Goal: Information Seeking & Learning: Find specific fact

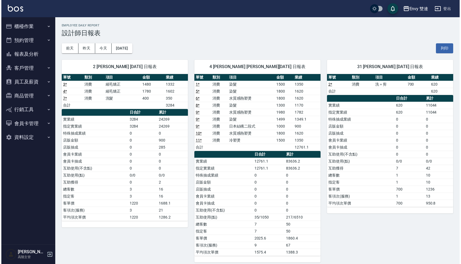
scroll to position [5, 0]
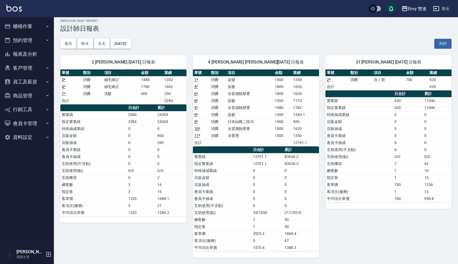
click at [293, 44] on div "[DATE] [DATE] [DATE] [DATE] 列印" at bounding box center [255, 43] width 391 height 23
click at [420, 6] on div "Envy 雙連" at bounding box center [417, 8] width 19 height 7
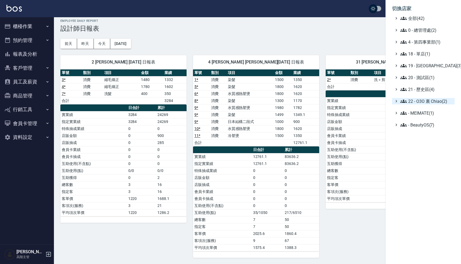
click at [426, 100] on span "22 - O3O 裏 Chiao(2)" at bounding box center [426, 101] width 52 height 6
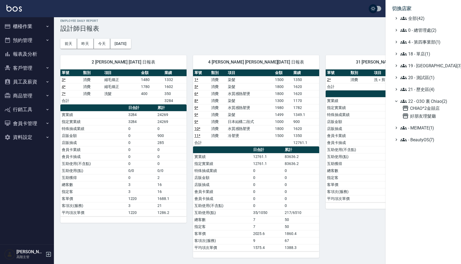
click at [424, 102] on span "22 - O3O 裏 Chiao(2)" at bounding box center [426, 101] width 52 height 6
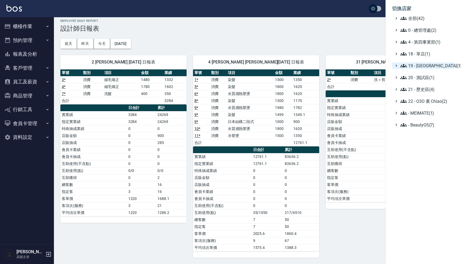
click at [420, 65] on span "19 - [GEOGRAPHIC_DATA](3)" at bounding box center [426, 65] width 52 height 6
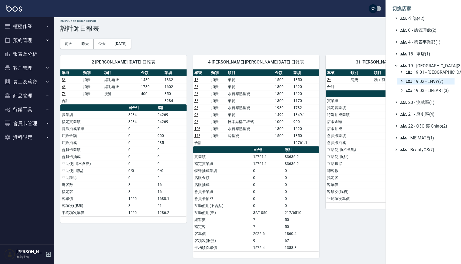
click at [429, 81] on span "19.02 - ENVY(7)" at bounding box center [428, 81] width 47 height 6
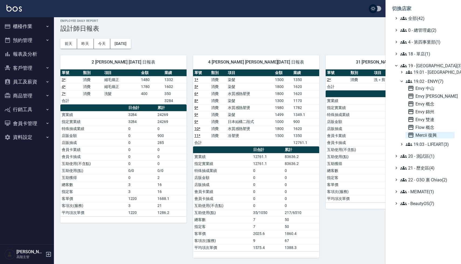
click at [425, 137] on span "Mercii 復興" at bounding box center [429, 135] width 45 height 6
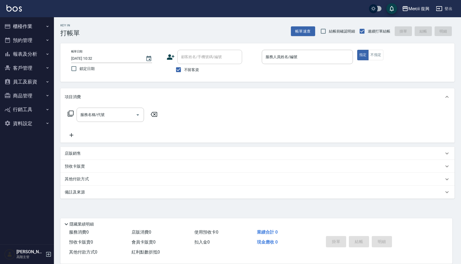
click at [140, 29] on div "Key In 打帳單 帳單速查 結帳前確認明細 連續打單結帳 掛單 結帳 明細" at bounding box center [254, 27] width 400 height 20
click at [23, 57] on button "報表及分析" at bounding box center [27, 54] width 50 height 14
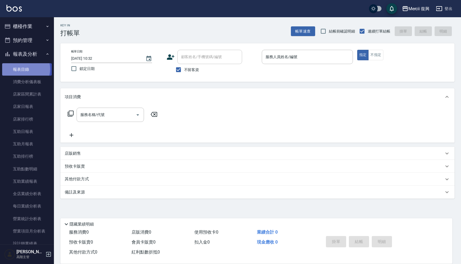
click at [23, 69] on link "報表目錄" at bounding box center [27, 69] width 50 height 12
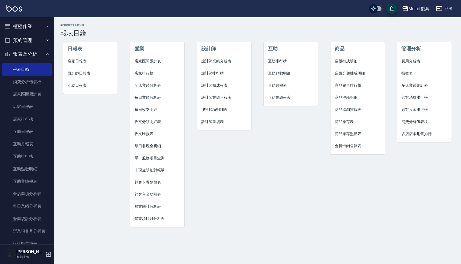
click at [23, 54] on button "報表及分析" at bounding box center [27, 54] width 50 height 14
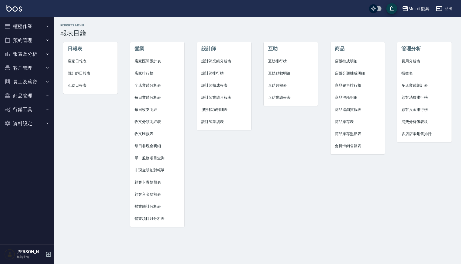
click at [25, 107] on button "行銷工具" at bounding box center [27, 110] width 50 height 14
click at [28, 81] on button "員工及薪資" at bounding box center [27, 82] width 50 height 14
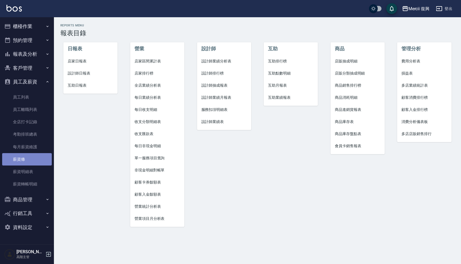
click at [28, 154] on link "薪資條" at bounding box center [27, 159] width 50 height 12
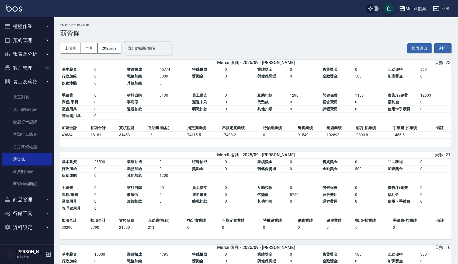
click at [343, 36] on h3 "薪資條" at bounding box center [255, 33] width 391 height 8
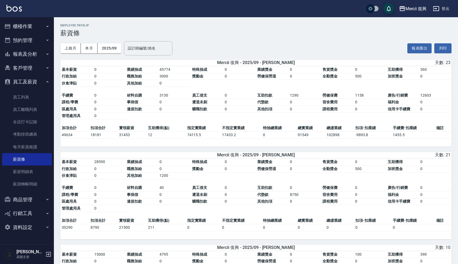
click at [345, 42] on div "上個月 本月 2025/09 設計師編號/姓名 設計師編號/姓名 報表匯出 列印" at bounding box center [255, 48] width 391 height 23
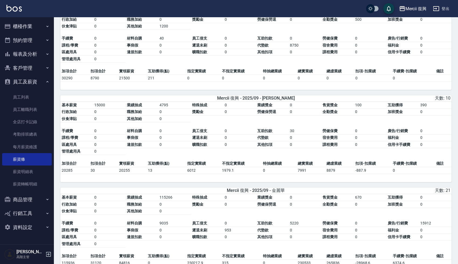
scroll to position [149, 0]
drag, startPoint x: 272, startPoint y: 100, endPoint x: 286, endPoint y: 100, distance: 13.5
click at [286, 100] on div "Mercii 復興 - 2025/09 - 蕭楊吉" at bounding box center [256, 99] width 128 height 6
click at [297, 94] on div "Mercii 復興 - 2025/09 - 陳馨 天數: 23 基本薪資 0 業績抽成 45774 特殊抽成 0 業績獎金 0 售貨獎金 0 互助獲得 360…" at bounding box center [255, 142] width 391 height 463
drag, startPoint x: 274, startPoint y: 101, endPoint x: 285, endPoint y: 101, distance: 11.6
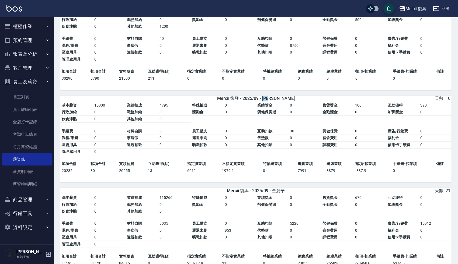
click at [285, 101] on div "Mercii 復興 - 2025/09 - 蕭楊吉" at bounding box center [256, 99] width 128 height 6
click at [296, 94] on div "Mercii 復興 - 2025/09 - 陳馨 天數: 23 基本薪資 0 業績抽成 45774 特殊抽成 0 業績獎金 0 售貨獎金 0 互助獲得 360…" at bounding box center [255, 142] width 391 height 463
click at [30, 83] on button "員工及薪資" at bounding box center [27, 82] width 50 height 14
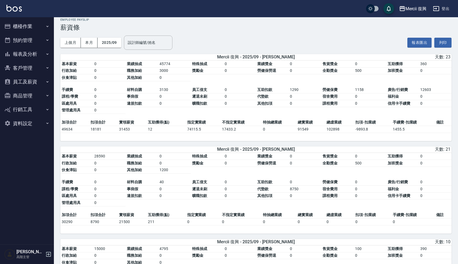
scroll to position [0, 0]
